Goal: Task Accomplishment & Management: Use online tool/utility

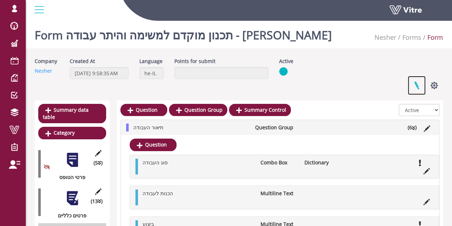
click at [415, 84] on link at bounding box center [417, 85] width 18 height 19
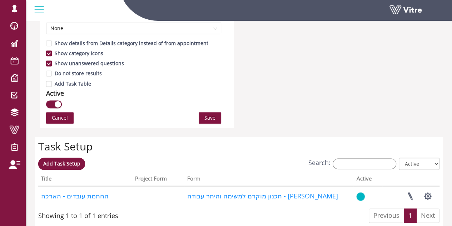
scroll to position [465, 0]
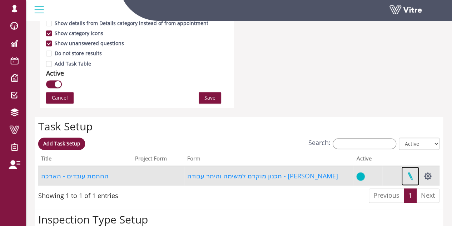
click at [412, 175] on link at bounding box center [411, 175] width 18 height 19
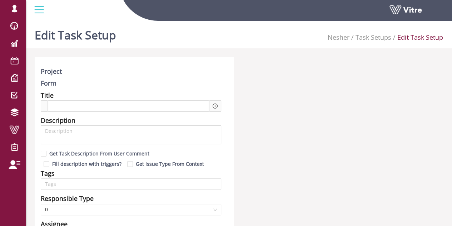
type input "Lishay Peled SU"
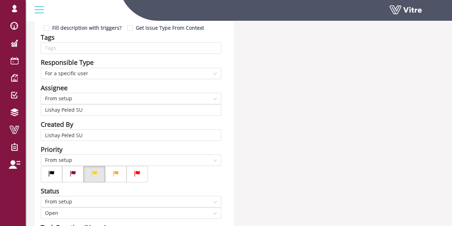
scroll to position [72, 0]
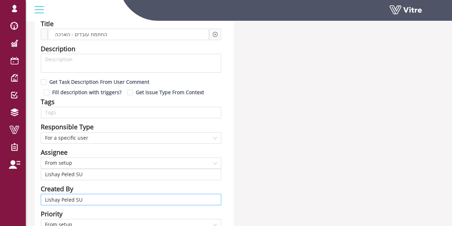
click at [82, 200] on input "Lishay Peled SU" at bounding box center [131, 199] width 172 height 11
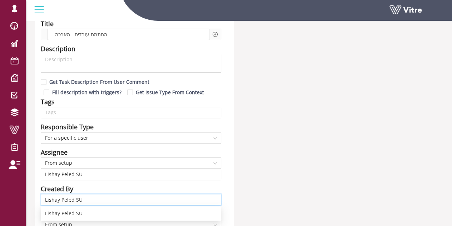
click at [82, 200] on input "Lishay Peled SU" at bounding box center [131, 199] width 172 height 11
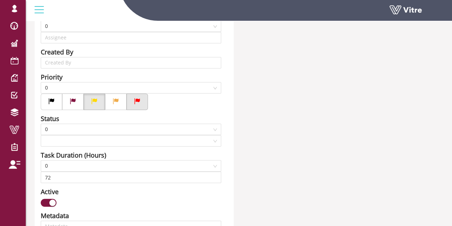
type input "Lishay Peled SU"
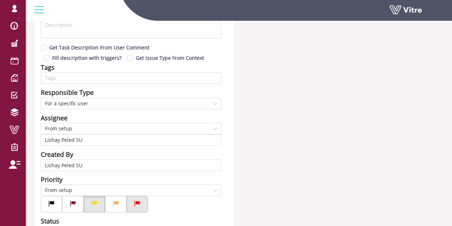
scroll to position [143, 0]
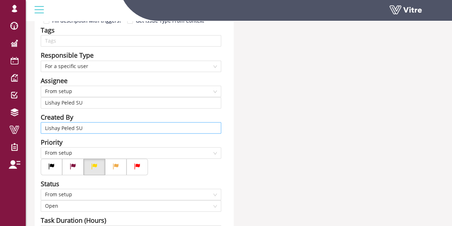
click at [130, 128] on input "Lishay Peled SU" at bounding box center [131, 127] width 172 height 11
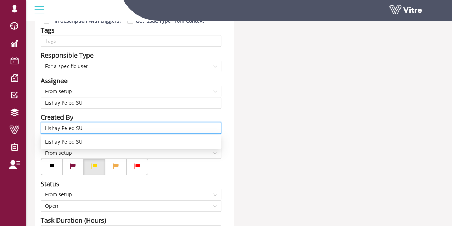
click at [130, 128] on input "Lishay Peled SU" at bounding box center [131, 127] width 172 height 11
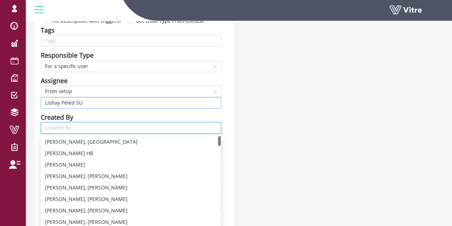
click at [109, 104] on input "Lishay Peled SU" at bounding box center [131, 102] width 172 height 11
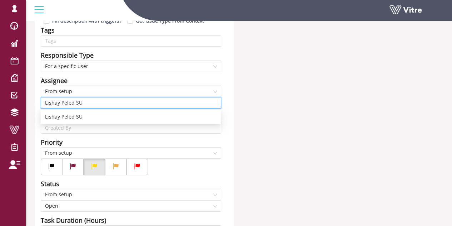
click at [109, 104] on input "Lishay Peled SU" at bounding box center [131, 102] width 172 height 11
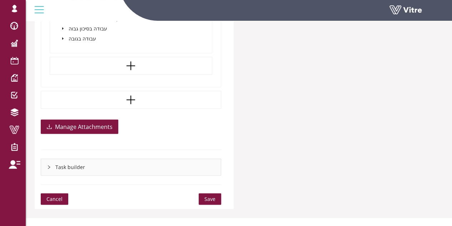
scroll to position [843, 0]
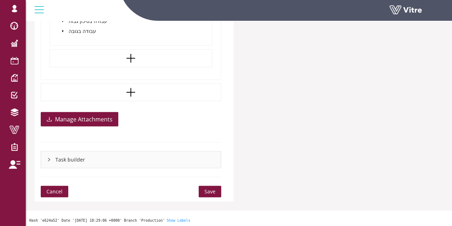
click at [211, 188] on span "Save" at bounding box center [210, 191] width 11 height 8
